Goal: Obtain resource: Download file/media

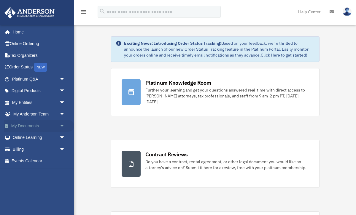
click at [40, 128] on link "My Documents arrow_drop_down" at bounding box center [39, 126] width 70 height 12
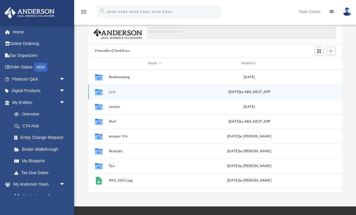
scroll to position [32, 0]
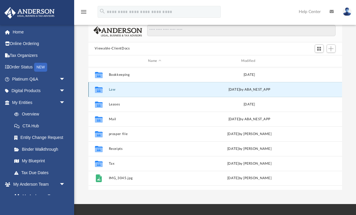
click at [114, 90] on button "Law" at bounding box center [155, 89] width 92 height 4
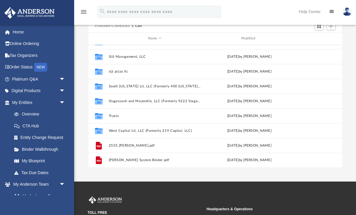
scroll to position [56, 0]
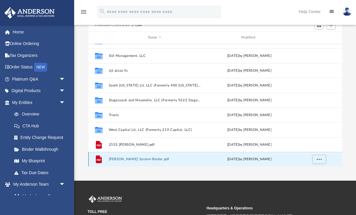
click at [119, 160] on button "[PERSON_NAME] System Binder.pdf" at bounding box center [155, 159] width 92 height 4
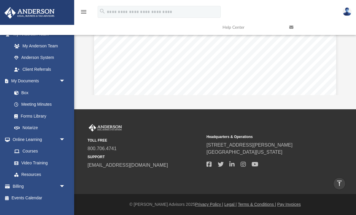
scroll to position [8772, 0]
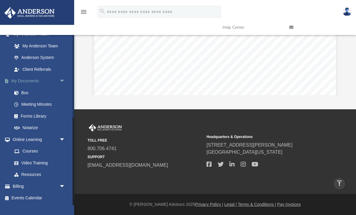
click at [37, 81] on link "My Documents arrow_drop_down" at bounding box center [39, 81] width 70 height 12
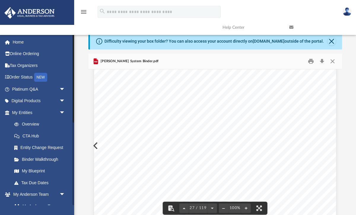
scroll to position [8433, 0]
click at [332, 61] on button "Close" at bounding box center [332, 61] width 11 height 9
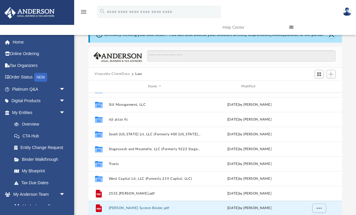
click at [111, 74] on button "Viewable-ClientDocs" at bounding box center [112, 73] width 35 height 5
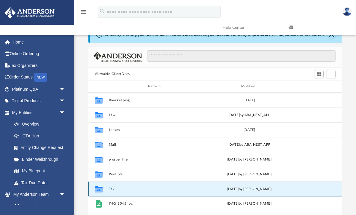
click at [113, 187] on button "Tax" at bounding box center [155, 189] width 92 height 4
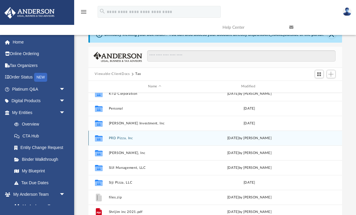
scroll to position [55, 0]
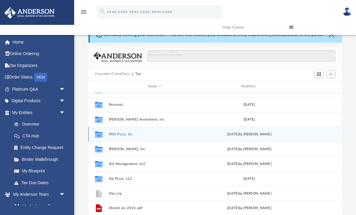
click at [114, 134] on button "PRD Pizza, Inc" at bounding box center [155, 134] width 92 height 4
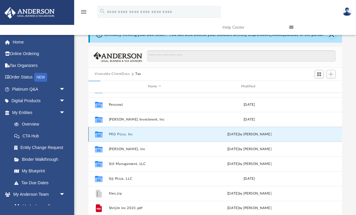
scroll to position [0, 0]
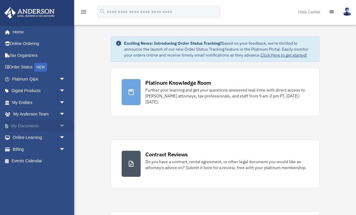
click at [32, 127] on link "My Documents arrow_drop_down" at bounding box center [39, 126] width 70 height 12
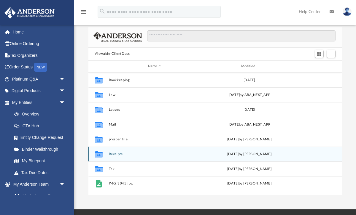
scroll to position [32, 0]
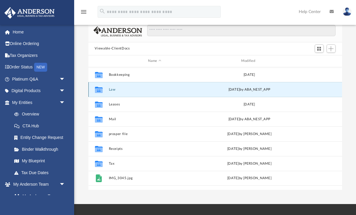
click at [111, 88] on button "Law" at bounding box center [155, 89] width 92 height 4
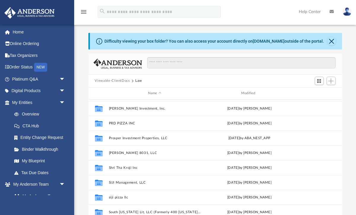
scroll to position [82, 0]
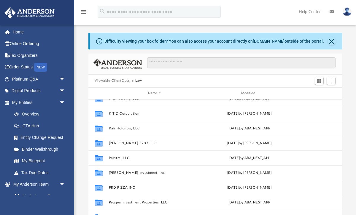
click at [121, 82] on button "Viewable-ClientDocs" at bounding box center [112, 80] width 35 height 5
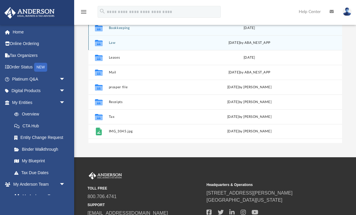
scroll to position [79, 0]
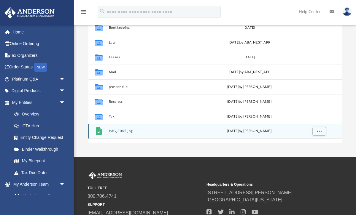
click at [121, 130] on button "IMG_3045.jpg" at bounding box center [155, 131] width 92 height 4
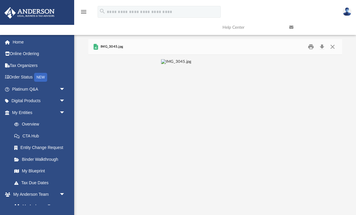
scroll to position [17, 0]
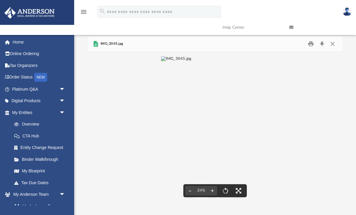
click at [278, 123] on div "File preview" at bounding box center [215, 128] width 254 height 153
click at [192, 122] on img "File preview" at bounding box center [176, 128] width 31 height 144
click at [262, 57] on img "File preview" at bounding box center [215, 54] width 130 height 5
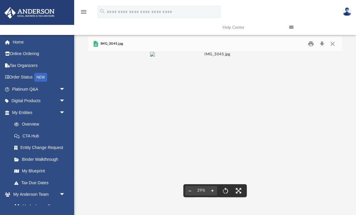
scroll to position [0, 0]
click at [192, 122] on img "File preview" at bounding box center [176, 128] width 31 height 144
